Goal: Information Seeking & Learning: Compare options

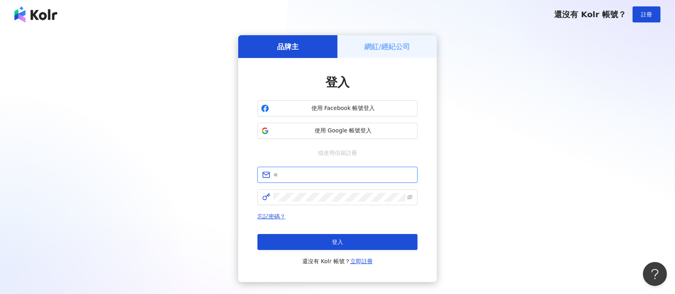
click at [362, 171] on input "text" at bounding box center [342, 175] width 139 height 9
type input "**********"
click at [375, 130] on span "使用 Google 帳號登入" at bounding box center [343, 131] width 142 height 8
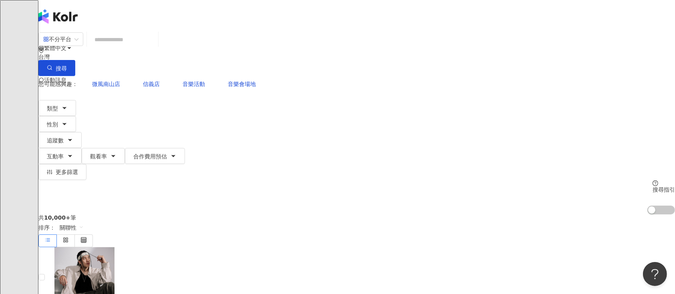
click at [155, 47] on input "search" at bounding box center [122, 39] width 65 height 15
paste input "**********"
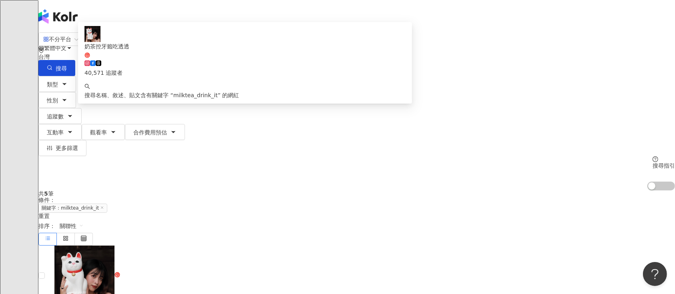
drag, startPoint x: 257, startPoint y: 44, endPoint x: 178, endPoint y: 46, distance: 79.3
click at [155, 46] on input "**********" at bounding box center [122, 39] width 65 height 15
paste input "search"
type input "********"
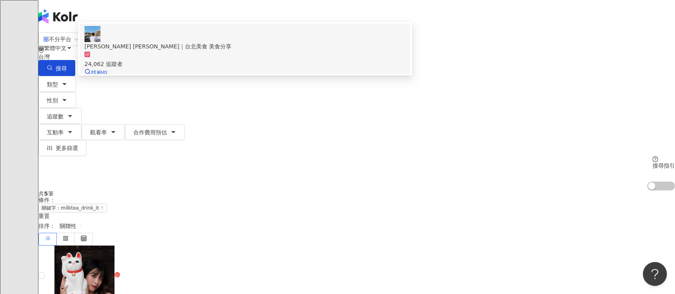
click at [256, 68] on div "24,062 追蹤者" at bounding box center [244, 60] width 321 height 18
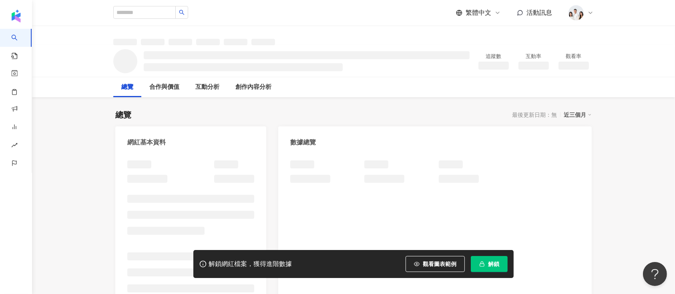
click at [504, 264] on button "解鎖" at bounding box center [489, 264] width 37 height 16
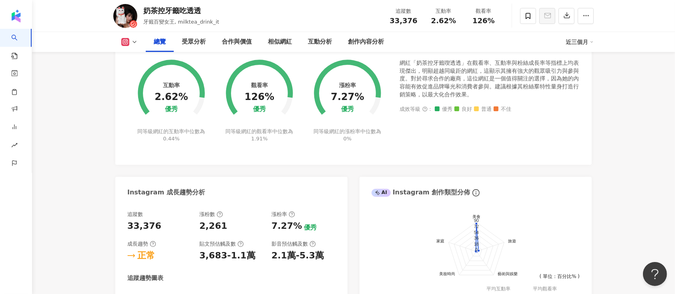
scroll to position [320, 0]
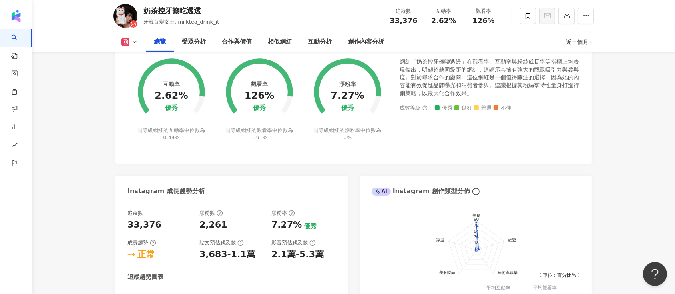
drag, startPoint x: 275, startPoint y: 96, endPoint x: 245, endPoint y: 94, distance: 30.1
click at [245, 94] on circle at bounding box center [259, 92] width 57 height 57
drag, startPoint x: 247, startPoint y: 94, endPoint x: 272, endPoint y: 96, distance: 24.5
click at [272, 96] on div "126%" at bounding box center [260, 95] width 30 height 11
copy div "126%"
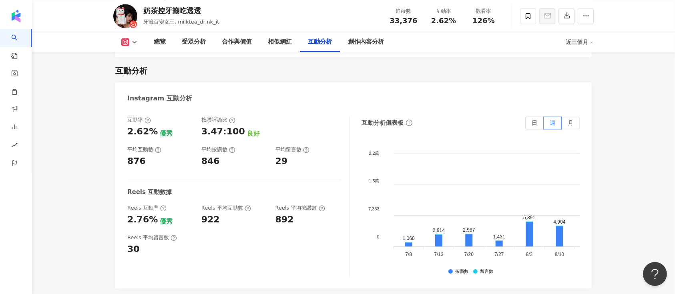
scroll to position [1708, 0]
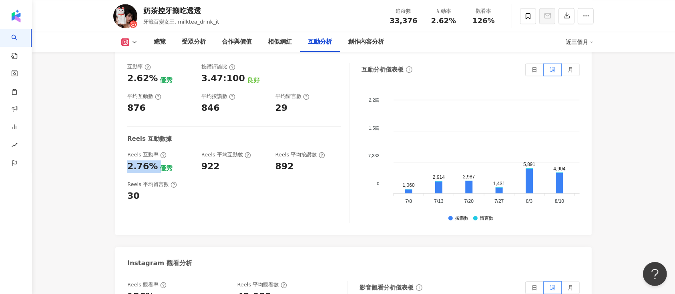
click at [127, 161] on div "2.76% 優秀" at bounding box center [160, 167] width 66 height 12
copy div "2.76%"
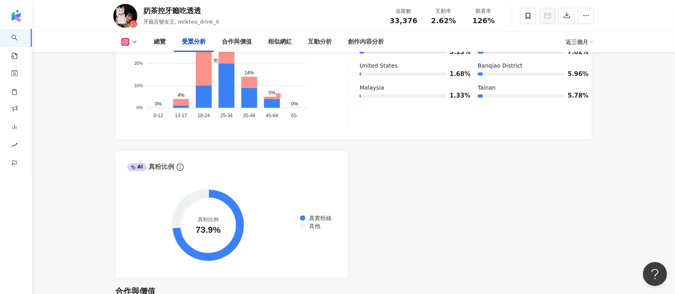
scroll to position [854, 0]
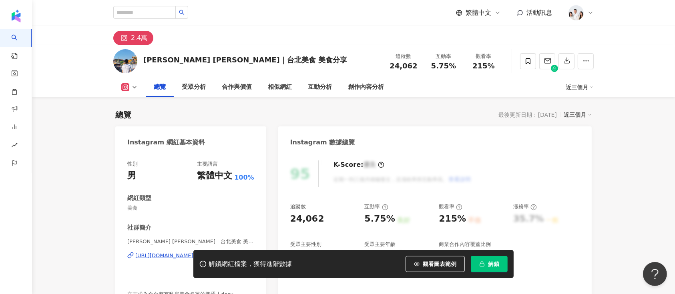
scroll to position [106, 0]
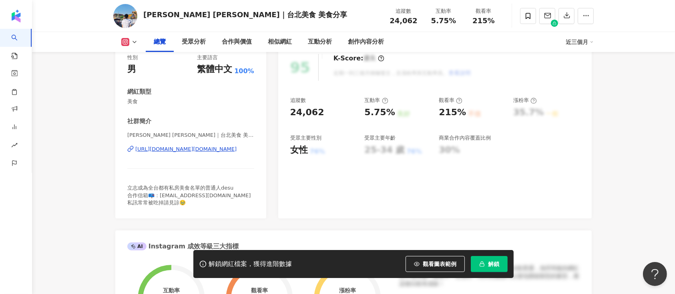
click at [488, 258] on button "解鎖" at bounding box center [489, 264] width 37 height 16
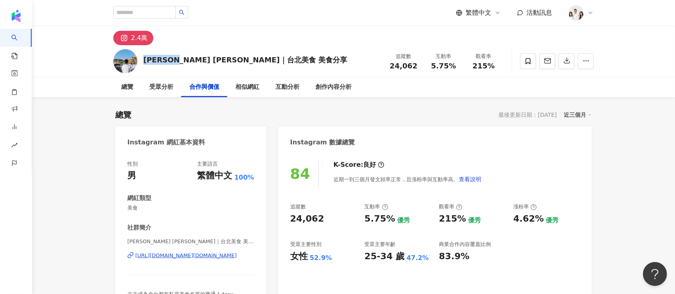
drag, startPoint x: 179, startPoint y: 60, endPoint x: 144, endPoint y: 62, distance: 35.3
click at [144, 62] on div "Adam 亞當｜台北美食 美食分享" at bounding box center [245, 60] width 204 height 10
copy div "Adam 亞當"
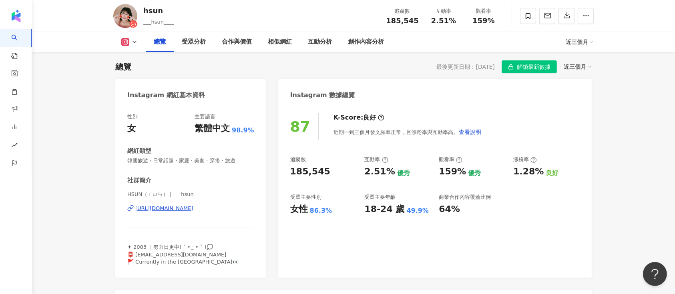
click at [534, 64] on span "解鎖最新數據" at bounding box center [534, 67] width 34 height 13
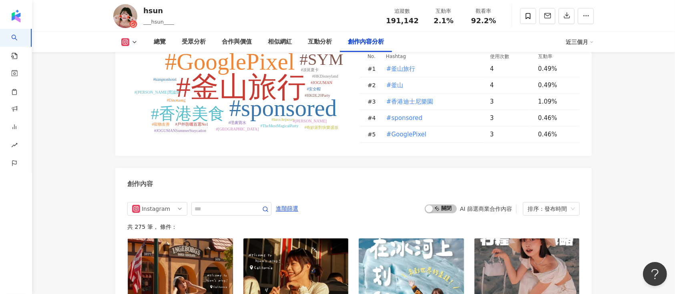
scroll to position [2376, 0]
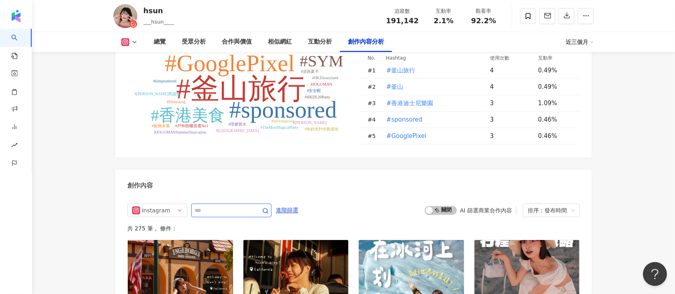
click at [251, 206] on input "text" at bounding box center [223, 211] width 56 height 10
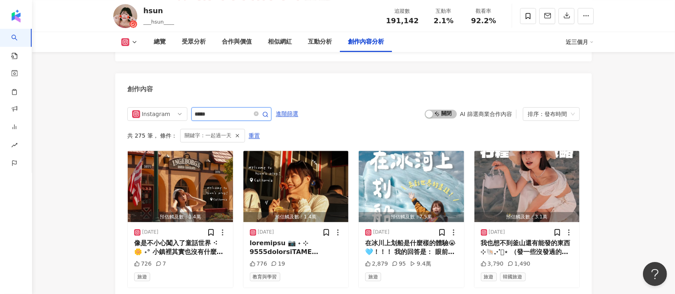
scroll to position [2465, 0]
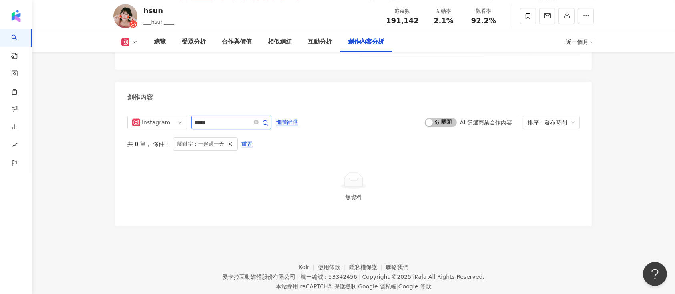
click at [209, 118] on input "*****" at bounding box center [223, 123] width 56 height 10
type input "**"
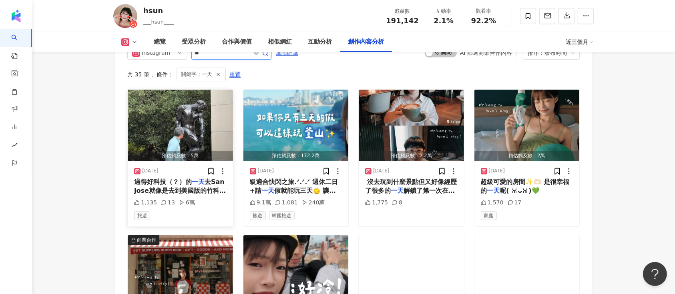
scroll to position [2527, 0]
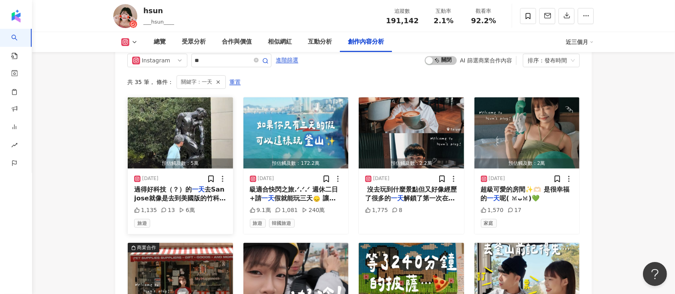
click at [198, 130] on img "button" at bounding box center [180, 132] width 105 height 71
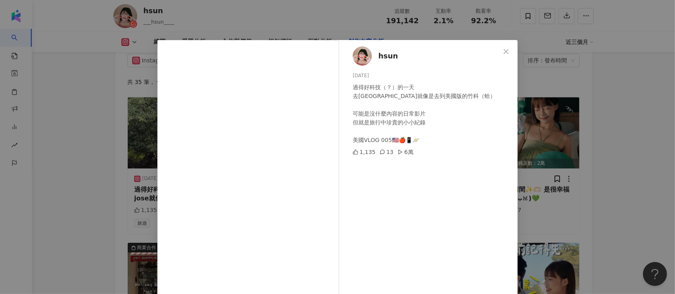
scroll to position [53, 0]
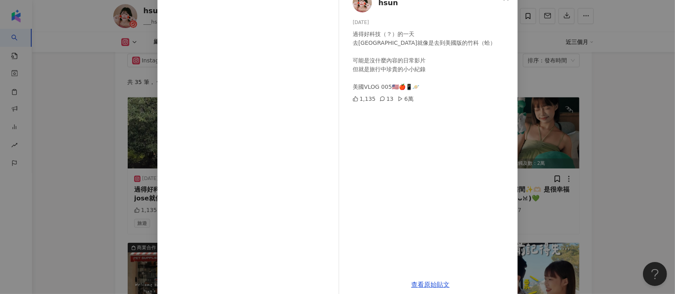
click at [578, 67] on div "hsun 2025/9/12 過得好科技（？）的一天 去San jose就像是去到美國版的竹科（蛤） 可能是沒什麼內容的日常影片 但就是旅行中珍貴的小小紀錄 …" at bounding box center [337, 147] width 675 height 294
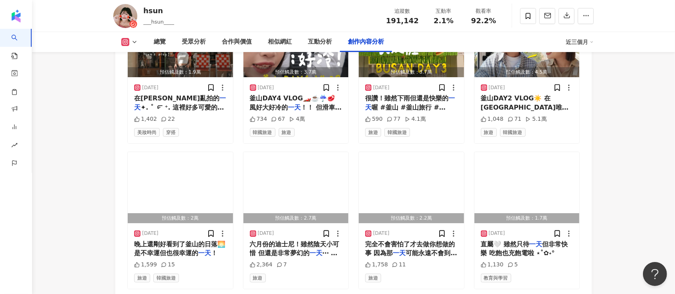
scroll to position [2740, 0]
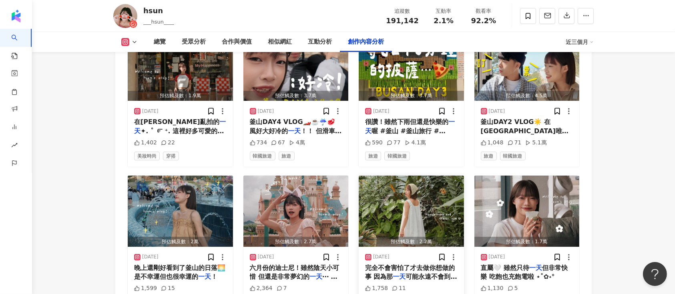
click at [428, 181] on img "button" at bounding box center [411, 211] width 105 height 71
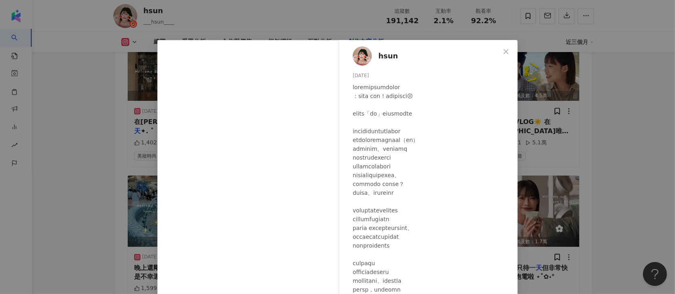
click at [575, 114] on div "hsun 2025/7/21 1,758 11 查看原始貼文" at bounding box center [337, 147] width 675 height 294
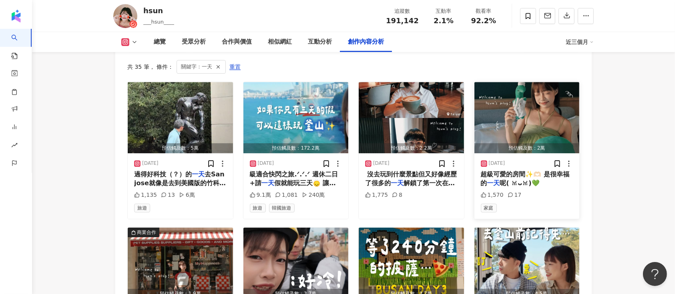
scroll to position [2473, 0]
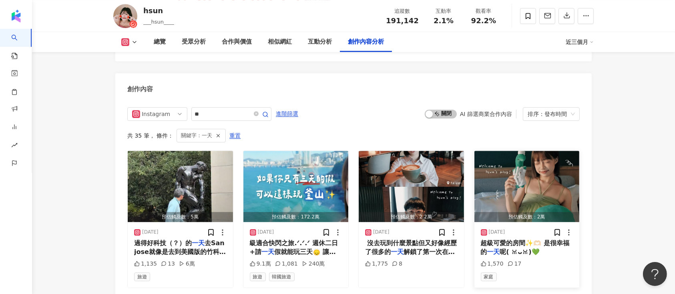
click at [522, 151] on img "button" at bounding box center [526, 186] width 105 height 71
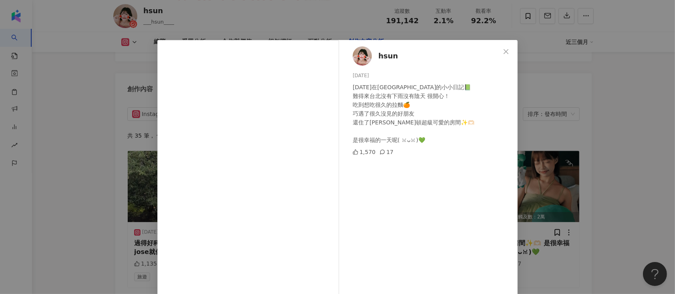
click at [524, 52] on div "hsun 2025/8/24 昨天在台北的小小日記📗 難得來台北沒有下雨沒有陰天 很開心！ 吃到想吃很久的拉麵🍊 巧遇了很久沒見的好朋友 還住了金普頓超級可愛…" at bounding box center [337, 147] width 675 height 294
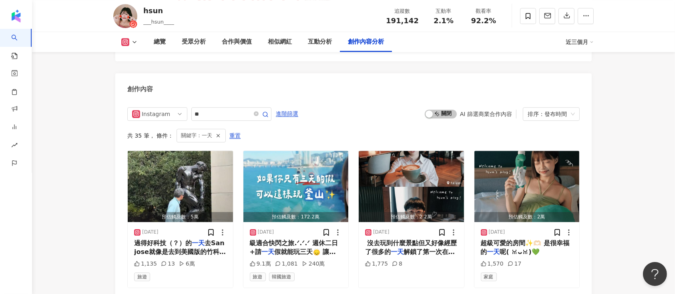
click at [505, 73] on div "創作內容" at bounding box center [353, 86] width 476 height 26
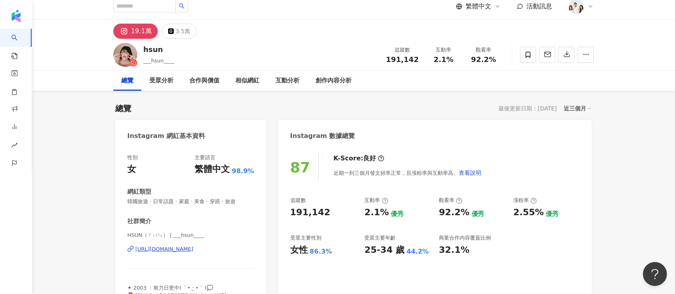
scroll to position [0, 0]
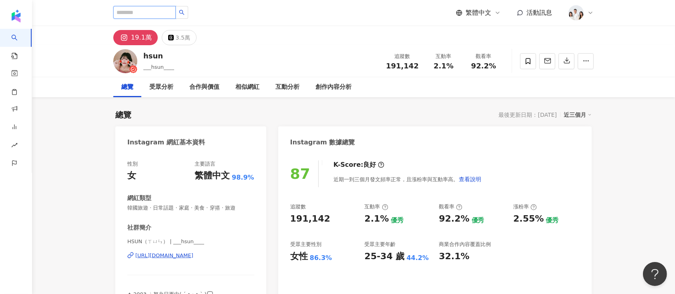
click at [163, 17] on input "search" at bounding box center [144, 12] width 62 height 13
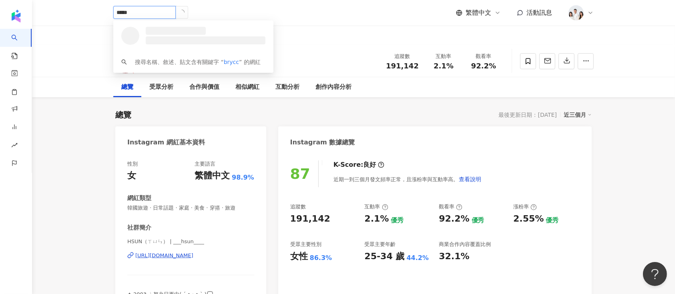
type input "******"
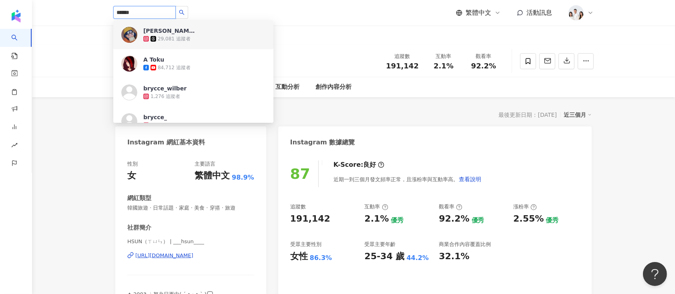
click at [183, 37] on div "29,081 追蹤者" at bounding box center [174, 39] width 33 height 7
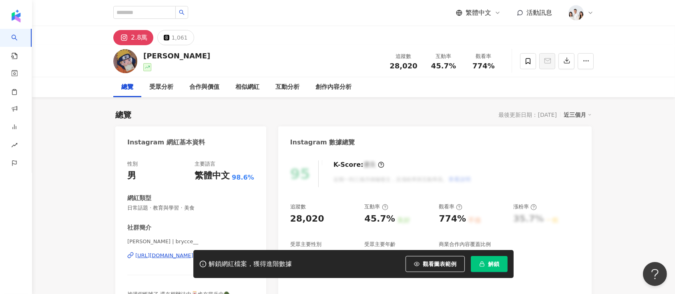
click at [486, 256] on button "解鎖" at bounding box center [489, 264] width 37 height 16
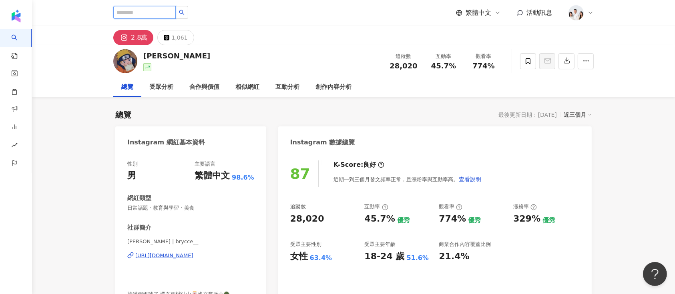
click at [176, 9] on input "search" at bounding box center [144, 12] width 62 height 13
type input "**"
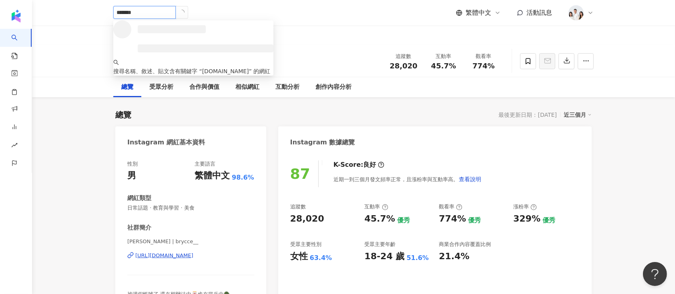
type input "********"
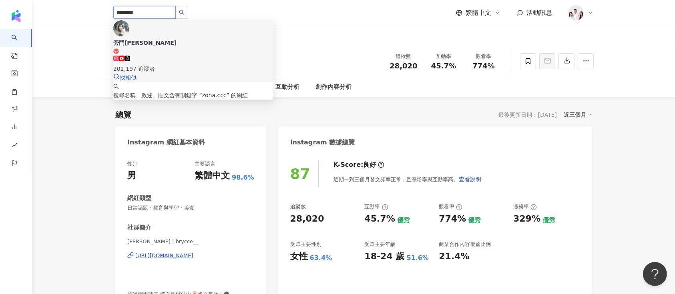
click at [236, 31] on div "旁門佐娜 202,197 追蹤者 找相似" at bounding box center [193, 51] width 160 height 62
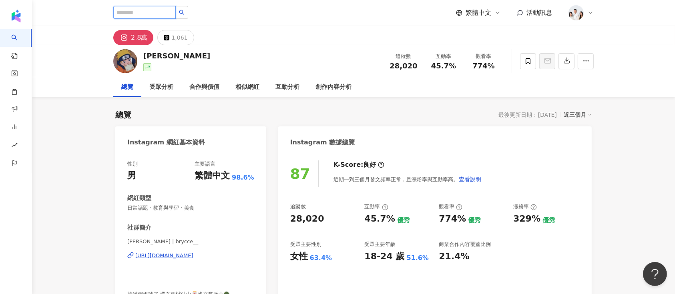
paste input "**********"
type input "**********"
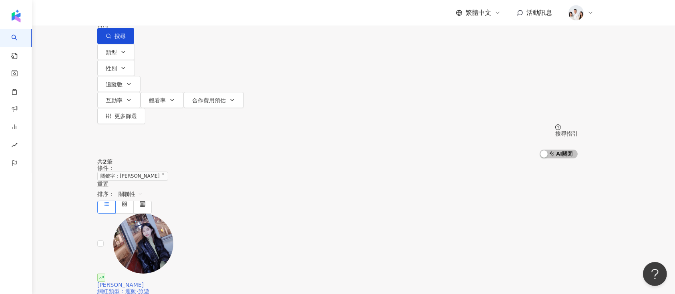
click at [278, 282] on div "Nicky" at bounding box center [337, 285] width 480 height 6
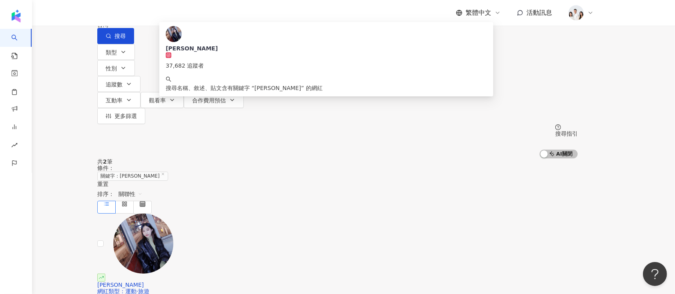
drag, startPoint x: 259, startPoint y: 46, endPoint x: 169, endPoint y: 53, distance: 89.6
click at [169, 44] on div "**********" at bounding box center [337, 22] width 480 height 44
paste input "search"
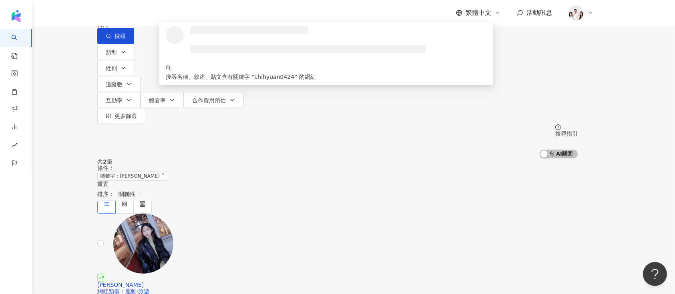
type input "**********"
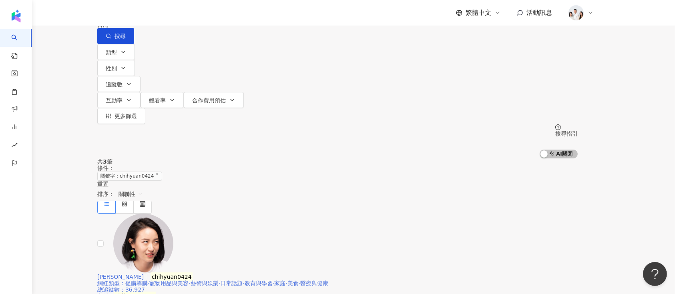
click at [307, 274] on div "智媛 chihyuan0424" at bounding box center [337, 277] width 480 height 6
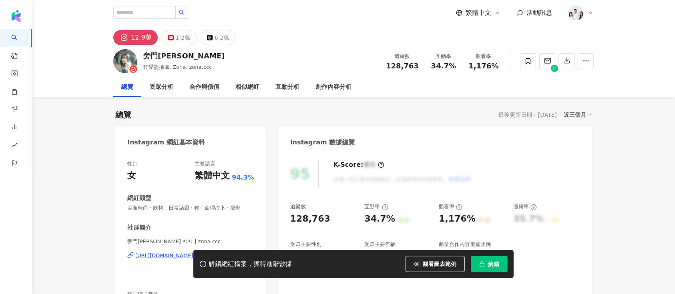
click at [494, 261] on span "解鎖" at bounding box center [493, 264] width 11 height 6
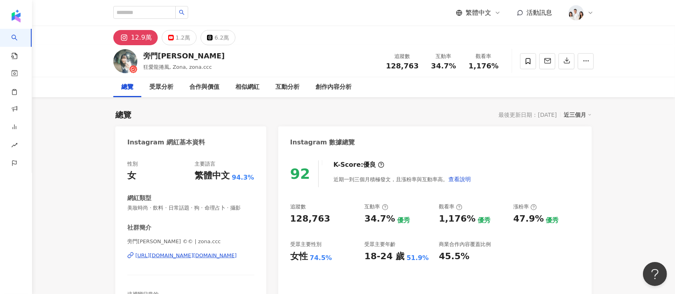
click at [418, 64] on div "追蹤數 128,763" at bounding box center [402, 60] width 42 height 17
click at [588, 62] on icon "button" at bounding box center [585, 60] width 7 height 7
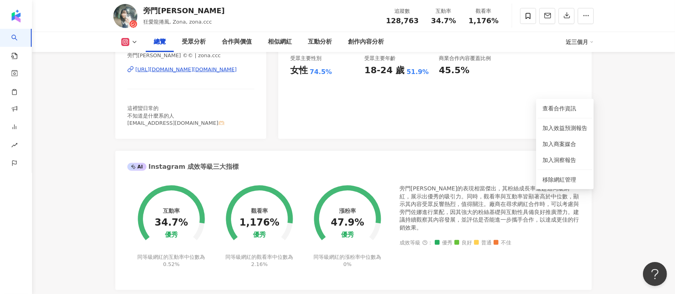
scroll to position [320, 0]
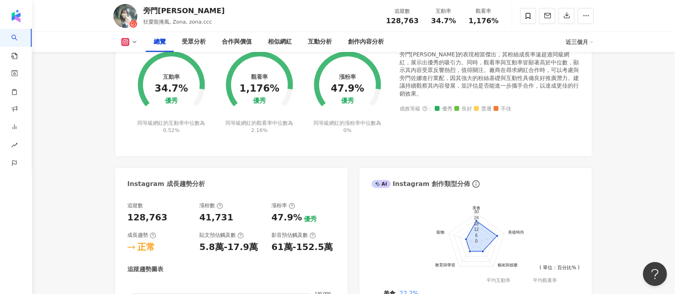
drag, startPoint x: 259, startPoint y: 89, endPoint x: 241, endPoint y: 91, distance: 18.9
click at [241, 91] on circle at bounding box center [259, 84] width 57 height 57
drag, startPoint x: 243, startPoint y: 90, endPoint x: 274, endPoint y: 89, distance: 31.6
click at [274, 89] on div "1,176%" at bounding box center [259, 88] width 40 height 11
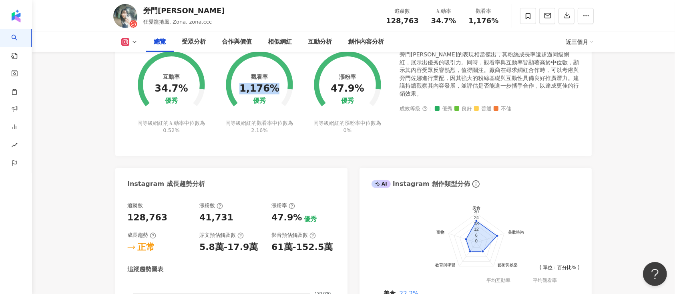
copy div "1,176%"
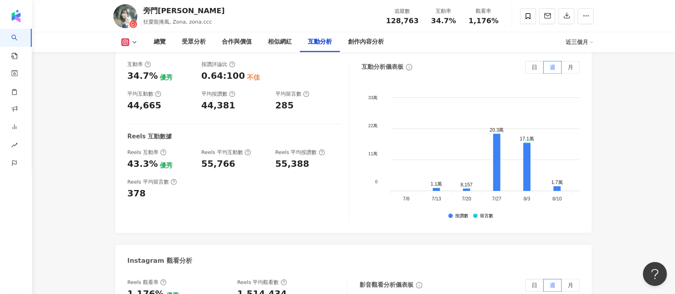
scroll to position [1601, 0]
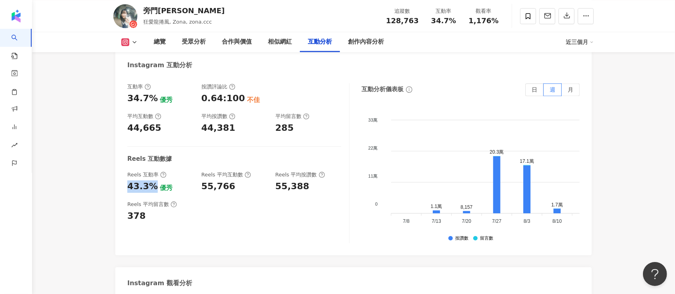
drag, startPoint x: 154, startPoint y: 179, endPoint x: 138, endPoint y: 180, distance: 16.5
click at [128, 182] on div "43.3% 優秀" at bounding box center [160, 187] width 66 height 12
copy div "43.3%"
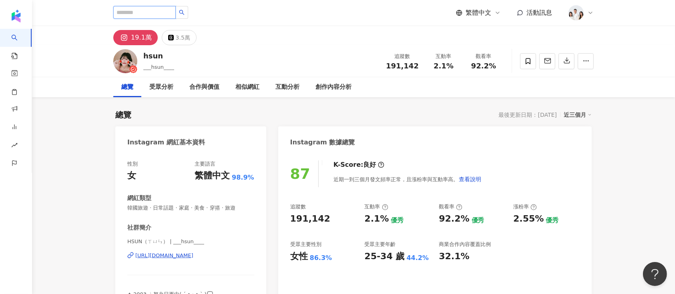
paste input "********"
type input "********"
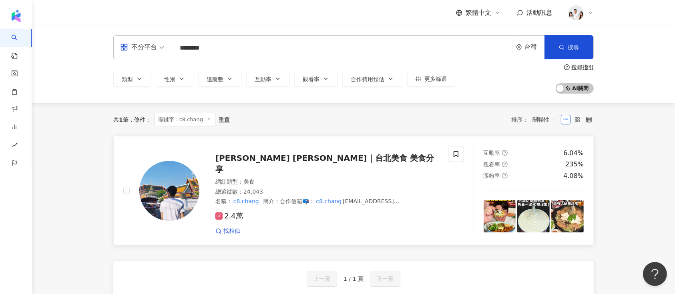
click at [275, 160] on span "Adam 亞當｜台北美食 美食分享" at bounding box center [324, 163] width 219 height 21
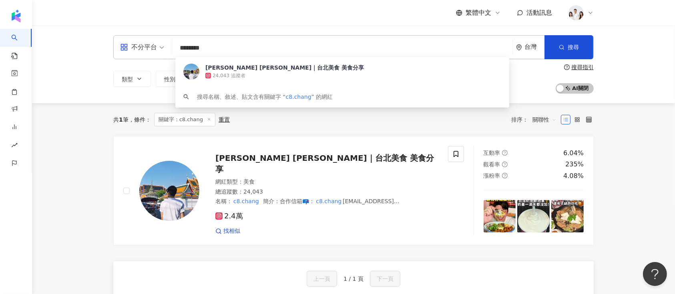
drag, startPoint x: 206, startPoint y: 51, endPoint x: 168, endPoint y: 50, distance: 38.0
click at [168, 50] on div "不分平台 ******** 台灣 搜尋 1a184261-750e-42da-8041-789a6d3c7ee6 Adam 亞當｜台北美食 美食分享 24,0…" at bounding box center [353, 47] width 480 height 24
paste input "**********"
type input "**********"
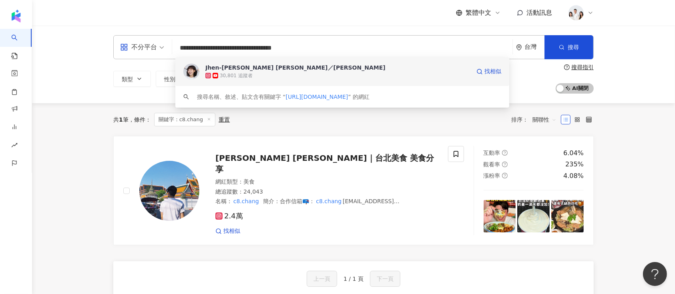
click at [249, 82] on div "Jhen-Yu Lin／小佛椰 30,801 追蹤者 找相似" at bounding box center [342, 71] width 334 height 29
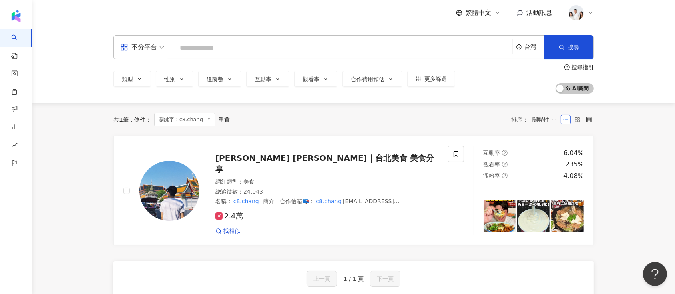
paste input "**********"
type input "**********"
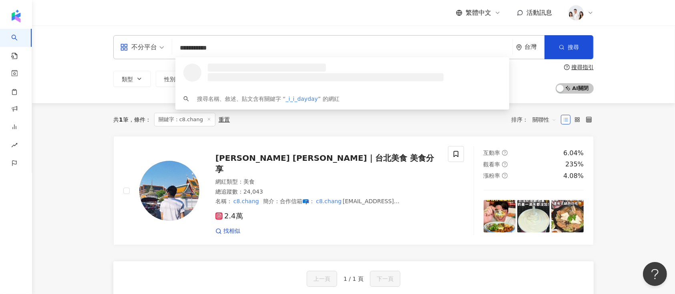
click at [269, 71] on h3 at bounding box center [267, 68] width 118 height 8
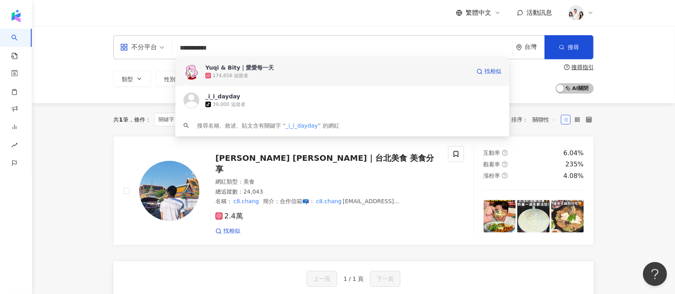
click at [274, 72] on div "174,656 追蹤者" at bounding box center [337, 76] width 265 height 8
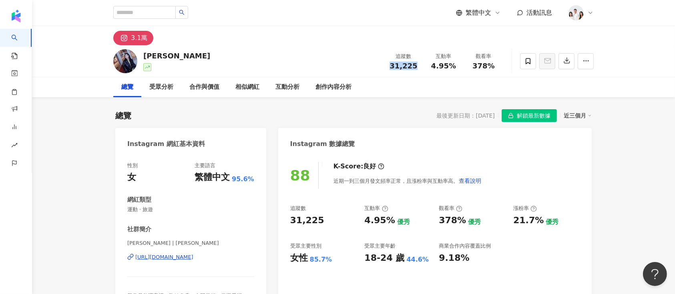
drag, startPoint x: 421, startPoint y: 65, endPoint x: 408, endPoint y: 63, distance: 13.0
click at [384, 66] on div "追蹤數 31,225" at bounding box center [403, 60] width 40 height 17
copy span "31,225"
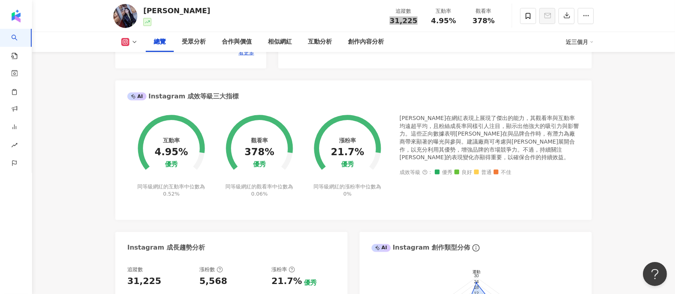
scroll to position [267, 0]
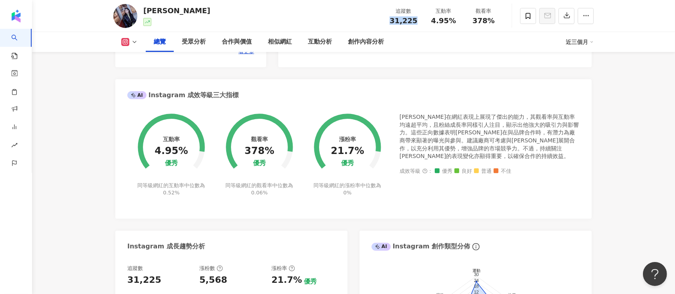
drag, startPoint x: 258, startPoint y: 149, endPoint x: 277, endPoint y: 150, distance: 19.6
click at [275, 150] on circle at bounding box center [259, 147] width 57 height 57
drag, startPoint x: 277, startPoint y: 150, endPoint x: 249, endPoint y: 150, distance: 28.8
click at [249, 150] on div "觀看率 378% 優秀 同等級網紅的觀看率中位數為 0.06%" at bounding box center [259, 149] width 88 height 93
drag, startPoint x: 243, startPoint y: 152, endPoint x: 272, endPoint y: 151, distance: 28.8
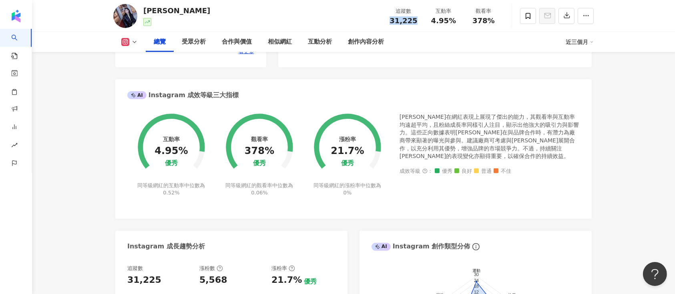
click at [267, 150] on div "觀看率 378% 優秀 同等級網紅的觀看率中位數為 0.06%" at bounding box center [259, 149] width 88 height 93
drag, startPoint x: 272, startPoint y: 151, endPoint x: 247, endPoint y: 150, distance: 25.6
click at [247, 150] on div "378%" at bounding box center [260, 151] width 30 height 11
copy div "378%"
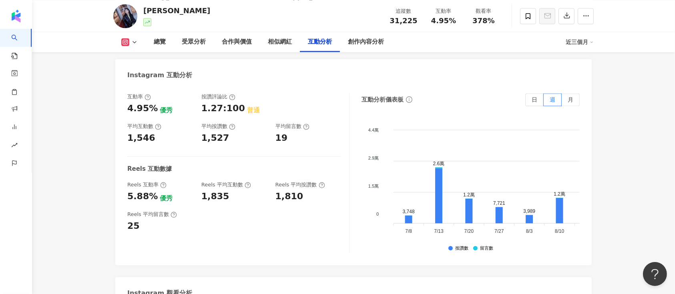
scroll to position [1601, 0]
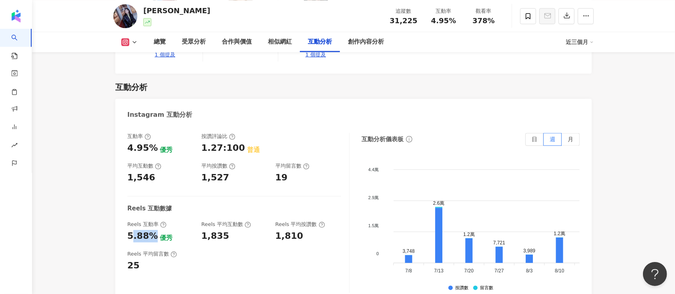
click at [132, 230] on div "5.88%" at bounding box center [142, 236] width 30 height 12
drag, startPoint x: 126, startPoint y: 211, endPoint x: 152, endPoint y: 210, distance: 25.6
click at [152, 210] on div "互動率 4.95% 優秀 按讚評論比 1.27:100 普通 平均互動數 1,546 平均按讚數 1,527 平均留言數 19 Reels 互動數據 Reel…" at bounding box center [353, 215] width 476 height 180
copy div "5.88%"
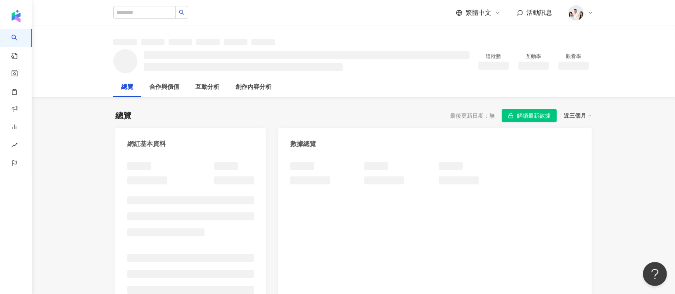
click at [522, 114] on span "解鎖最新數據" at bounding box center [534, 116] width 34 height 13
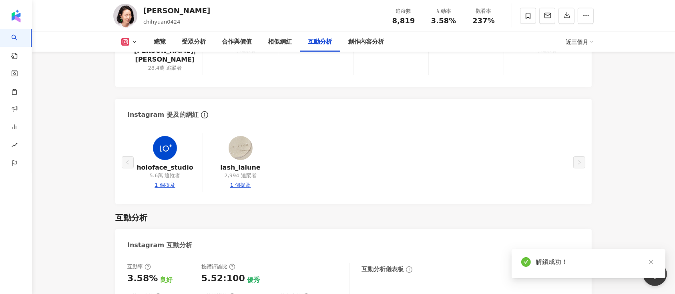
scroll to position [1589, 0]
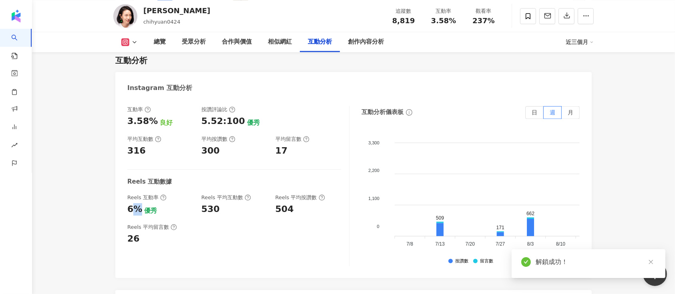
drag, startPoint x: 140, startPoint y: 191, endPoint x: 125, endPoint y: 192, distance: 14.8
click at [125, 192] on div "互動率 3.58% 良好 按讚評論比 5.52:100 優秀 平均互動數 316 平均按讚數 300 平均留言數 17 Reels 互動數據 Reels 互動…" at bounding box center [353, 188] width 476 height 180
copy div "%"
click at [212, 110] on div "互動率 3.58% 良好 按讚評論比 5.52:100 優秀 平均互動數 316 平均按讚數 300 平均留言數 17" at bounding box center [234, 131] width 214 height 51
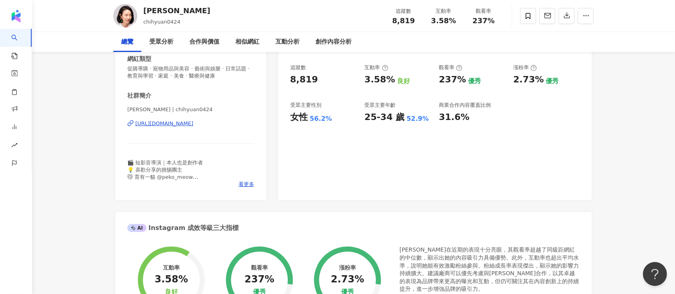
scroll to position [160, 0]
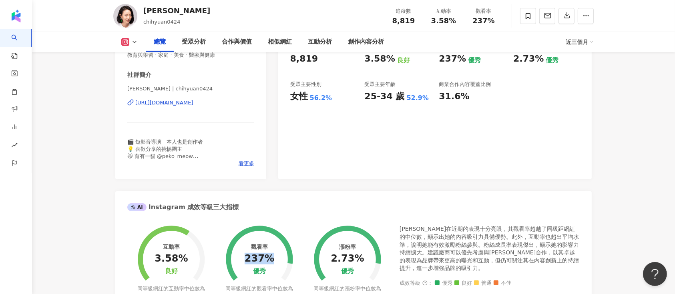
drag, startPoint x: 267, startPoint y: 259, endPoint x: 247, endPoint y: 260, distance: 20.0
click at [247, 260] on div "237%" at bounding box center [260, 258] width 30 height 11
copy div "237%"
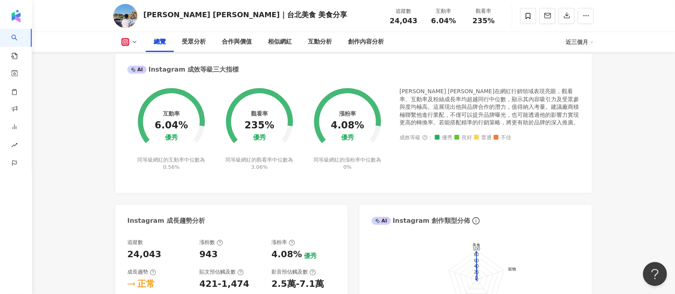
scroll to position [267, 0]
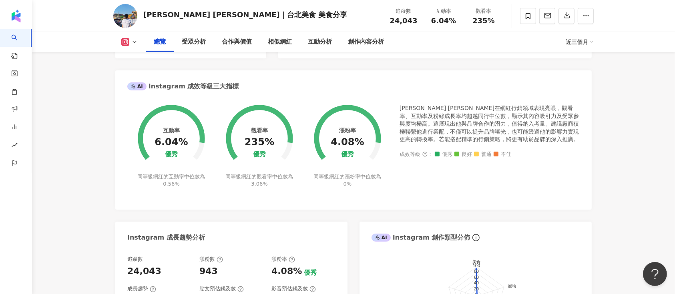
drag, startPoint x: 275, startPoint y: 141, endPoint x: 245, endPoint y: 141, distance: 30.8
click at [245, 141] on circle at bounding box center [259, 138] width 57 height 57
drag, startPoint x: 245, startPoint y: 141, endPoint x: 266, endPoint y: 139, distance: 20.9
click at [266, 139] on div "觀看率 235% 優秀 同等級網紅的觀看率中位數為 3.06%" at bounding box center [259, 140] width 88 height 93
drag, startPoint x: 247, startPoint y: 140, endPoint x: 272, endPoint y: 141, distance: 25.7
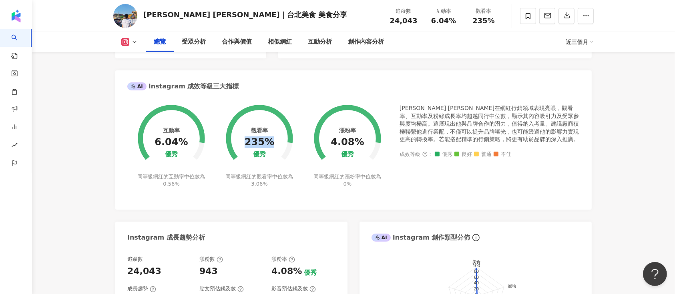
click at [272, 141] on div "235%" at bounding box center [260, 142] width 30 height 11
copy div "235%"
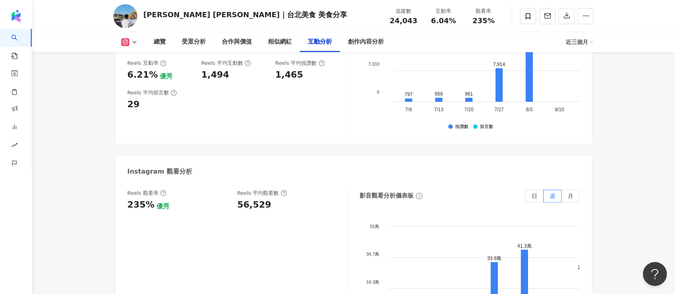
scroll to position [1708, 0]
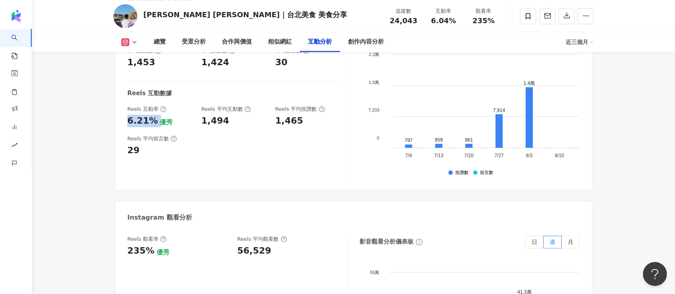
drag, startPoint x: 156, startPoint y: 85, endPoint x: 138, endPoint y: 88, distance: 18.3
click at [123, 88] on div "互動率 6.04% 優秀 按讚評論比 2.08:100 良好 平均互動數 1,453 平均按讚數 1,424 平均留言數 30 Reels 互動數據 Reel…" at bounding box center [353, 100] width 476 height 180
copy div "6.21%"
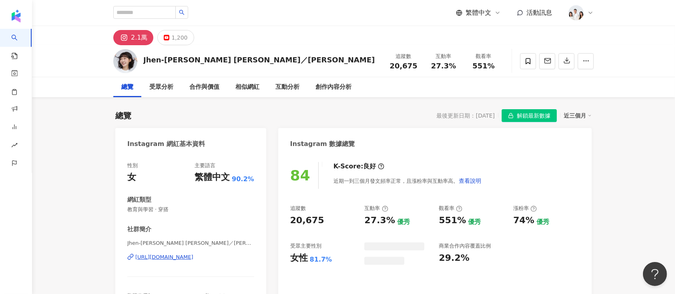
click at [514, 114] on button "解鎖最新數據" at bounding box center [529, 115] width 55 height 13
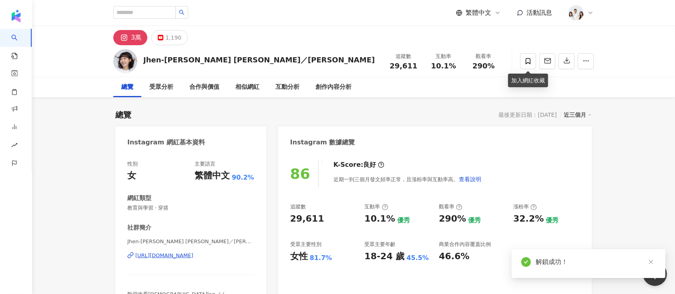
click at [437, 120] on div "總覽 最後更新日期：2025/10/6 近三個月" at bounding box center [353, 114] width 476 height 11
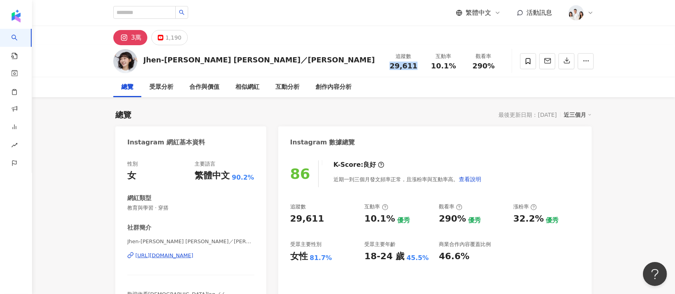
drag, startPoint x: 420, startPoint y: 67, endPoint x: 387, endPoint y: 68, distance: 33.2
click at [387, 68] on div "追蹤數 29,611" at bounding box center [403, 60] width 40 height 17
copy span "29,611"
click at [440, 141] on div "Instagram 數據總覽" at bounding box center [434, 139] width 313 height 26
drag, startPoint x: 461, startPoint y: 72, endPoint x: 432, endPoint y: 64, distance: 29.8
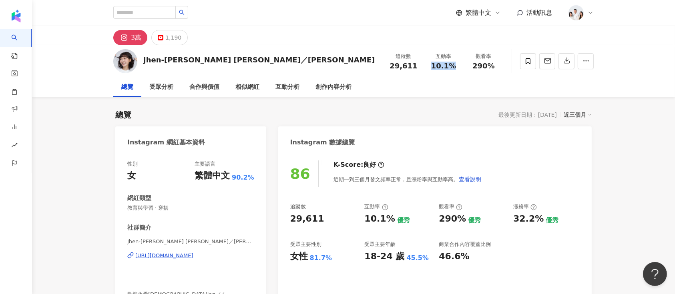
click at [432, 64] on div "追蹤數 29,611 互動率 10.1% 觀看率 290%" at bounding box center [443, 61] width 120 height 24
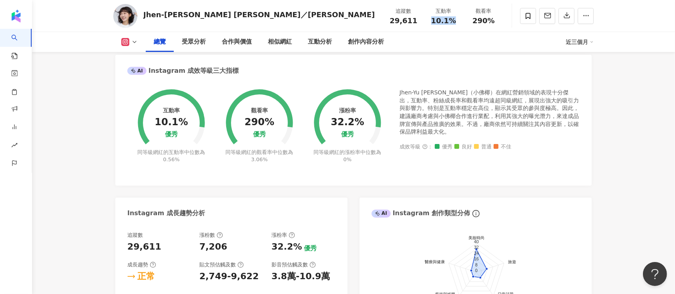
scroll to position [320, 0]
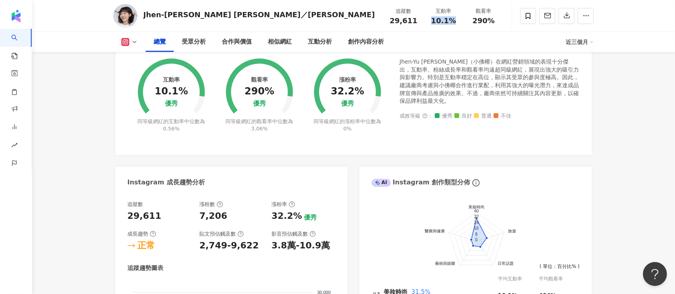
drag, startPoint x: 244, startPoint y: 92, endPoint x: 273, endPoint y: 90, distance: 28.5
click at [273, 90] on circle at bounding box center [259, 92] width 57 height 57
drag, startPoint x: 274, startPoint y: 90, endPoint x: 248, endPoint y: 89, distance: 26.4
click at [249, 89] on div "觀看率 290% 優秀 同等級網紅的觀看率中位數為 3.06%" at bounding box center [259, 90] width 88 height 84
drag, startPoint x: 248, startPoint y: 89, endPoint x: 272, endPoint y: 90, distance: 24.4
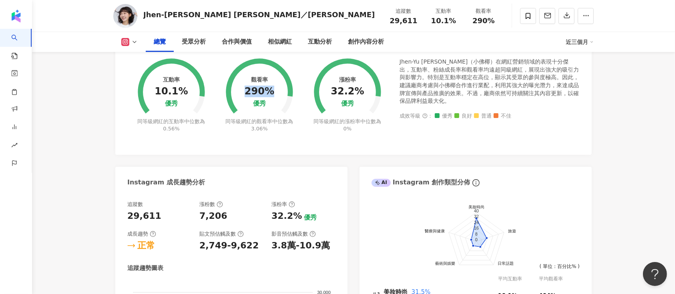
click at [272, 90] on div "290%" at bounding box center [260, 91] width 30 height 11
copy div "290%"
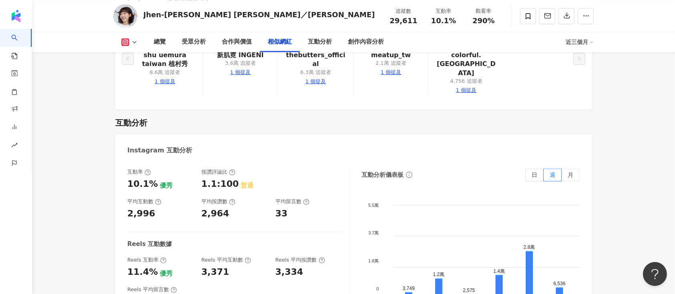
scroll to position [1547, 0]
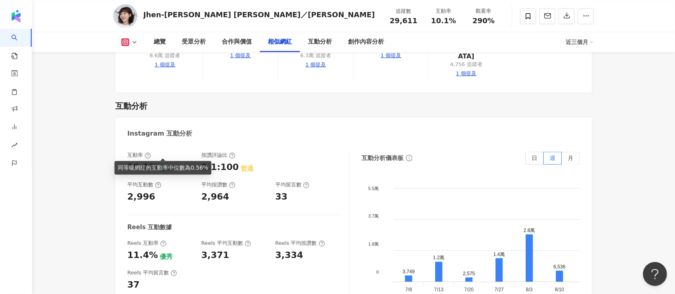
click at [155, 161] on div "10.1% 優秀" at bounding box center [160, 167] width 66 height 12
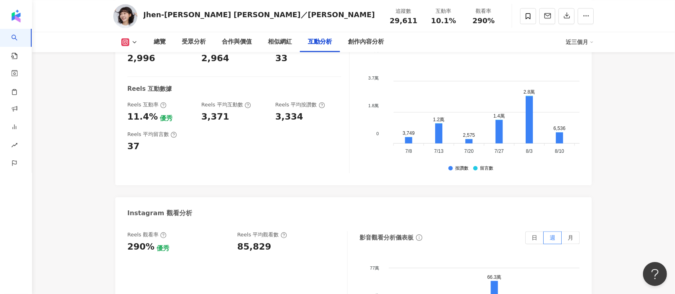
scroll to position [1708, 0]
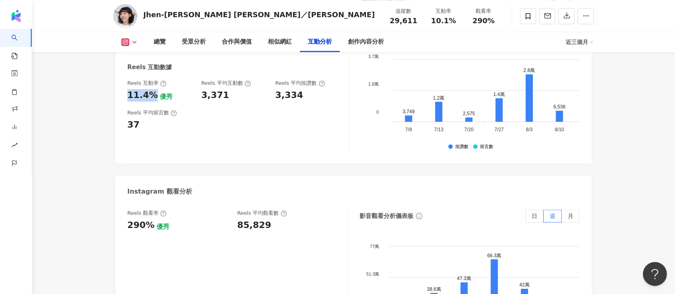
drag, startPoint x: 154, startPoint y: 78, endPoint x: 124, endPoint y: 78, distance: 30.0
click at [124, 78] on div "互動率 10.1% 優秀 按讚評論比 1.1:100 普通 平均互動數 2,996 平均按讚數 2,964 平均留言數 33 Reels 互動數據 Reels…" at bounding box center [353, 74] width 476 height 180
copy div "11.4%"
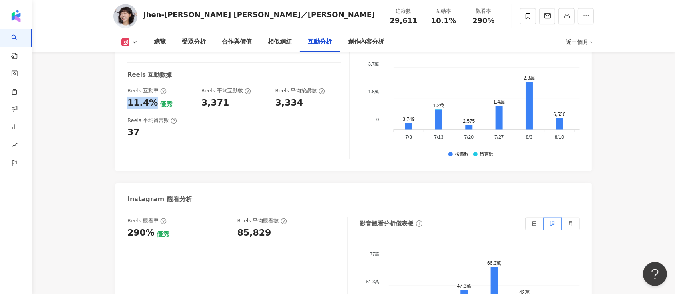
scroll to position [1387, 0]
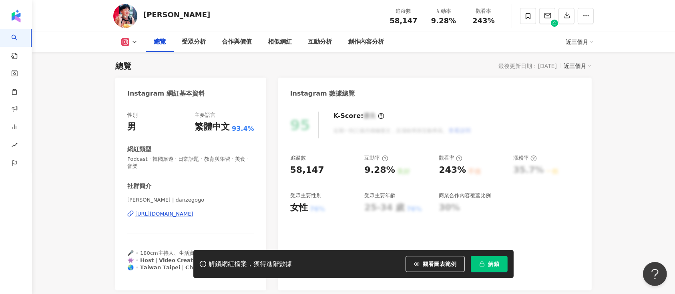
click at [499, 261] on span "解鎖" at bounding box center [493, 264] width 11 height 6
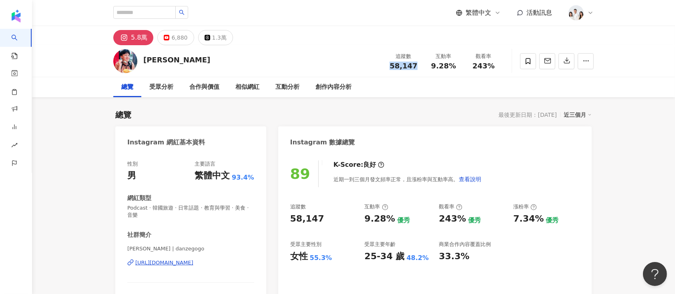
drag, startPoint x: 421, startPoint y: 65, endPoint x: 381, endPoint y: 64, distance: 39.6
click at [381, 64] on div "鄧澤 追蹤數 58,147 互動率 9.28% 觀看率 243%" at bounding box center [353, 61] width 512 height 32
copy span "58,147"
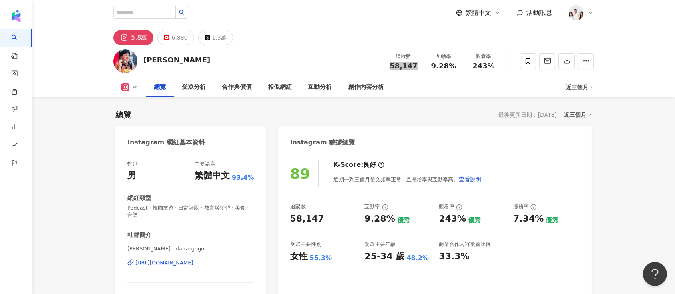
scroll to position [320, 0]
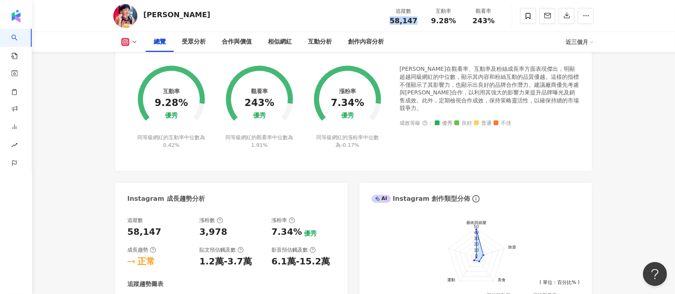
drag, startPoint x: 267, startPoint y: 104, endPoint x: 246, endPoint y: 104, distance: 20.8
click at [246, 104] on div "觀看率 243% 優秀 同等級網紅的觀看率中位數為 1.91%" at bounding box center [259, 101] width 88 height 93
drag, startPoint x: 245, startPoint y: 103, endPoint x: 274, endPoint y: 101, distance: 29.7
click at [274, 101] on circle at bounding box center [259, 99] width 57 height 57
drag, startPoint x: 249, startPoint y: 100, endPoint x: 270, endPoint y: 103, distance: 21.4
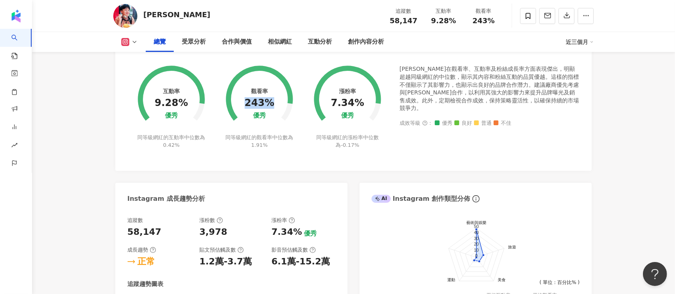
click at [270, 103] on div "243%" at bounding box center [260, 103] width 30 height 11
copy div "243%"
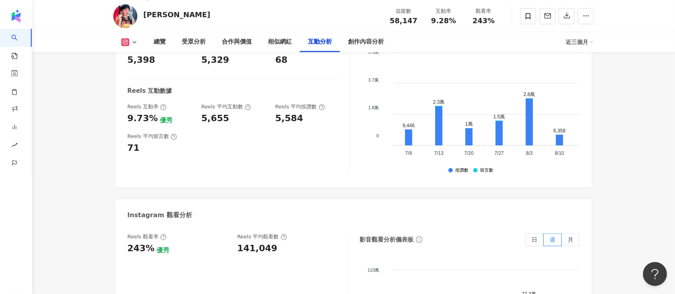
scroll to position [1708, 0]
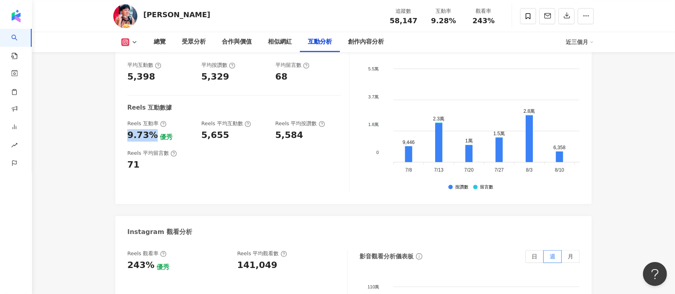
drag, startPoint x: 128, startPoint y: 110, endPoint x: 154, endPoint y: 109, distance: 26.4
click at [154, 129] on div "9.73% 優秀" at bounding box center [160, 135] width 66 height 12
click at [155, 129] on div "9.73% 優秀" at bounding box center [160, 135] width 66 height 12
drag, startPoint x: 124, startPoint y: 109, endPoint x: 150, endPoint y: 108, distance: 26.0
click at [150, 108] on div "互動率 9.28% 優秀 按讚評論比 1.28:100 普通 平均互動數 5,398 平均按讚數 5,329 平均留言數 68 Reels 互動數據 Reel…" at bounding box center [353, 114] width 476 height 180
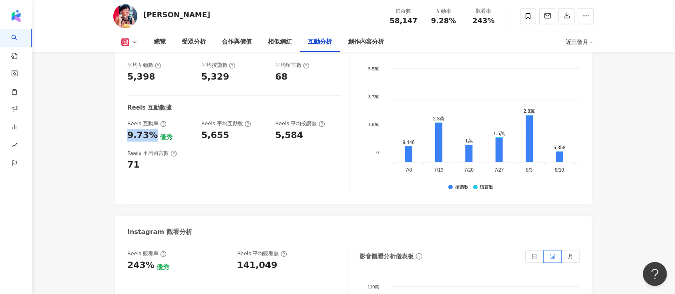
copy div "9.73%"
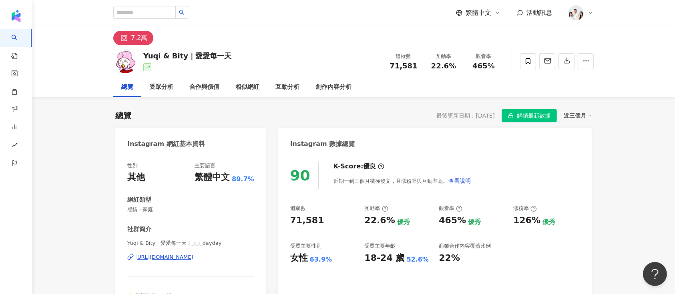
drag, startPoint x: 527, startPoint y: 111, endPoint x: 523, endPoint y: 114, distance: 4.6
click at [527, 110] on span "解鎖最新數據" at bounding box center [534, 116] width 34 height 13
click at [562, 131] on div "Instagram 數據總覽" at bounding box center [434, 141] width 313 height 26
click at [536, 120] on span "解鎖最新數據" at bounding box center [534, 116] width 34 height 13
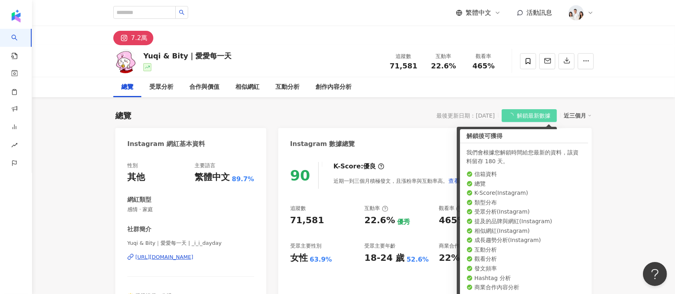
click at [561, 142] on div "Instagram 數據總覽" at bounding box center [434, 141] width 313 height 26
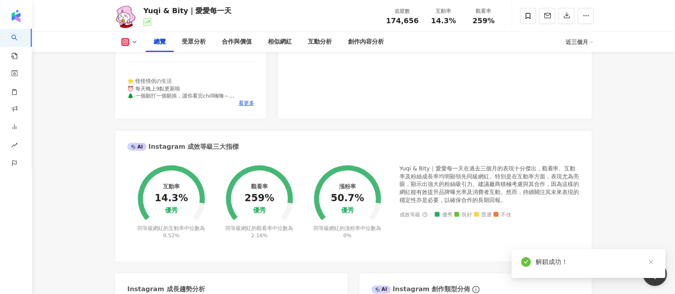
scroll to position [211, 0]
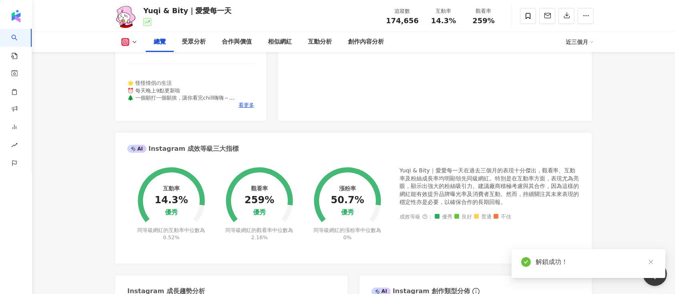
click at [277, 200] on circle at bounding box center [259, 201] width 57 height 57
drag, startPoint x: 247, startPoint y: 199, endPoint x: 270, endPoint y: 203, distance: 23.6
click at [270, 203] on div "259%" at bounding box center [260, 200] width 30 height 11
copy div "259%"
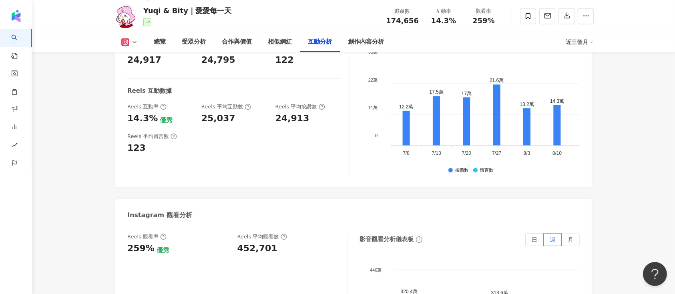
scroll to position [1652, 0]
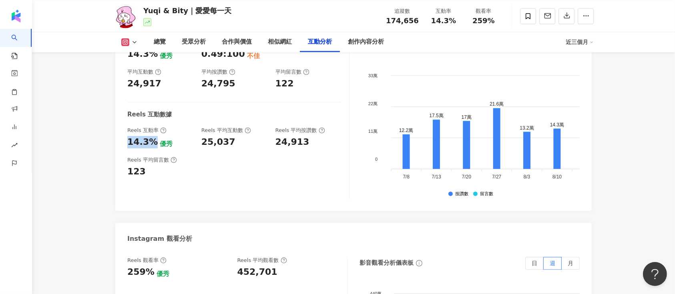
drag, startPoint x: 153, startPoint y: 122, endPoint x: 128, endPoint y: 124, distance: 24.9
click at [128, 136] on div "14.3%" at bounding box center [142, 142] width 30 height 12
copy div "14.3%"
